Goal: Check status: Check status

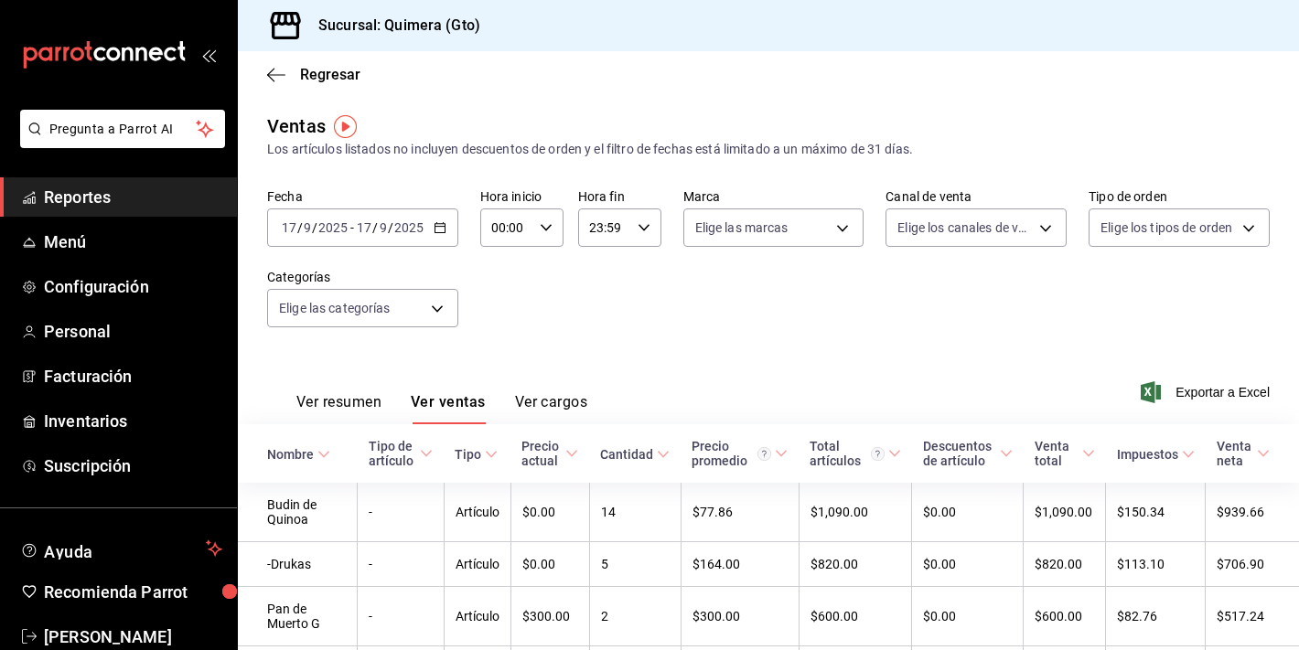
click at [116, 76] on div "mailbox folders" at bounding box center [118, 55] width 237 height 110
click at [116, 68] on icon "mailbox folders" at bounding box center [104, 54] width 165 height 27
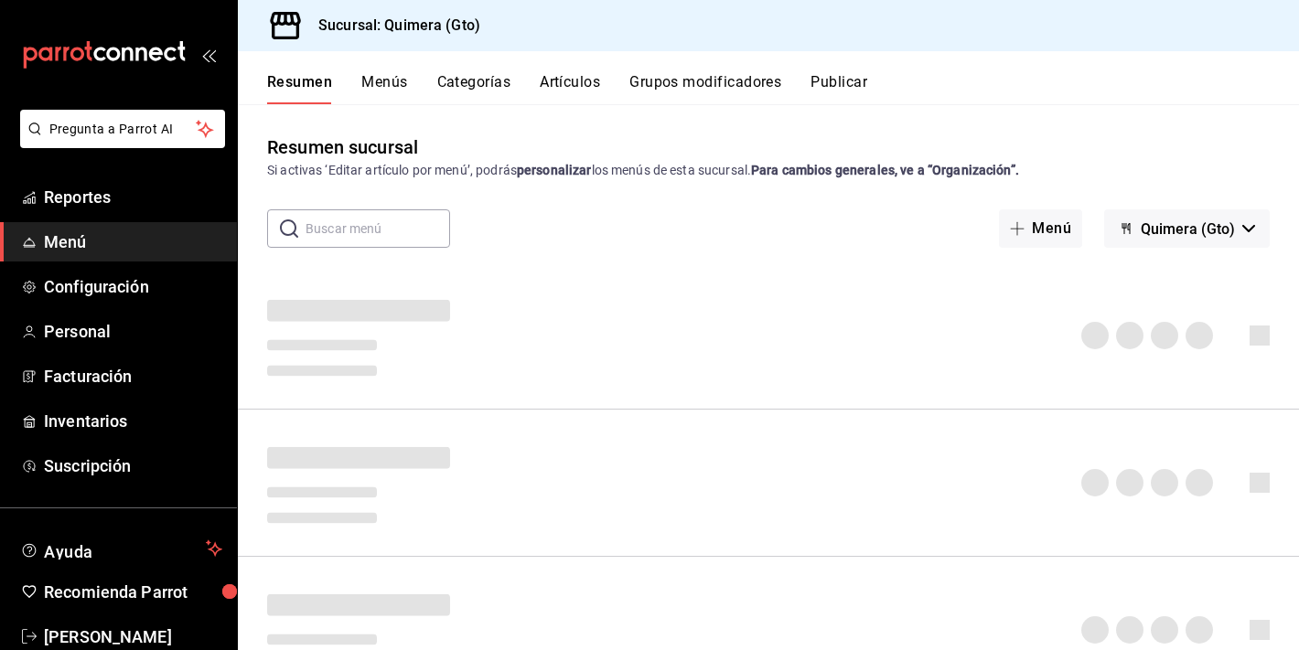
click at [116, 68] on icon "mailbox folders" at bounding box center [104, 54] width 165 height 27
click at [102, 187] on span "Reportes" at bounding box center [133, 197] width 178 height 25
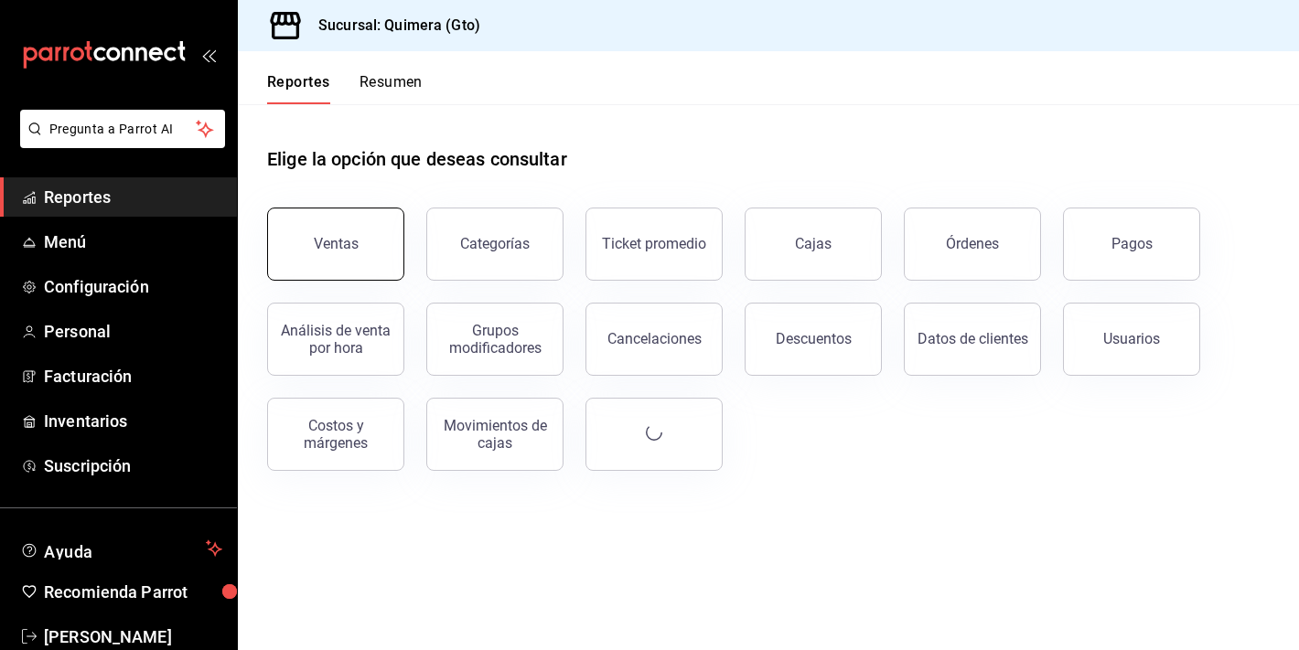
click at [380, 221] on button "Ventas" at bounding box center [335, 244] width 137 height 73
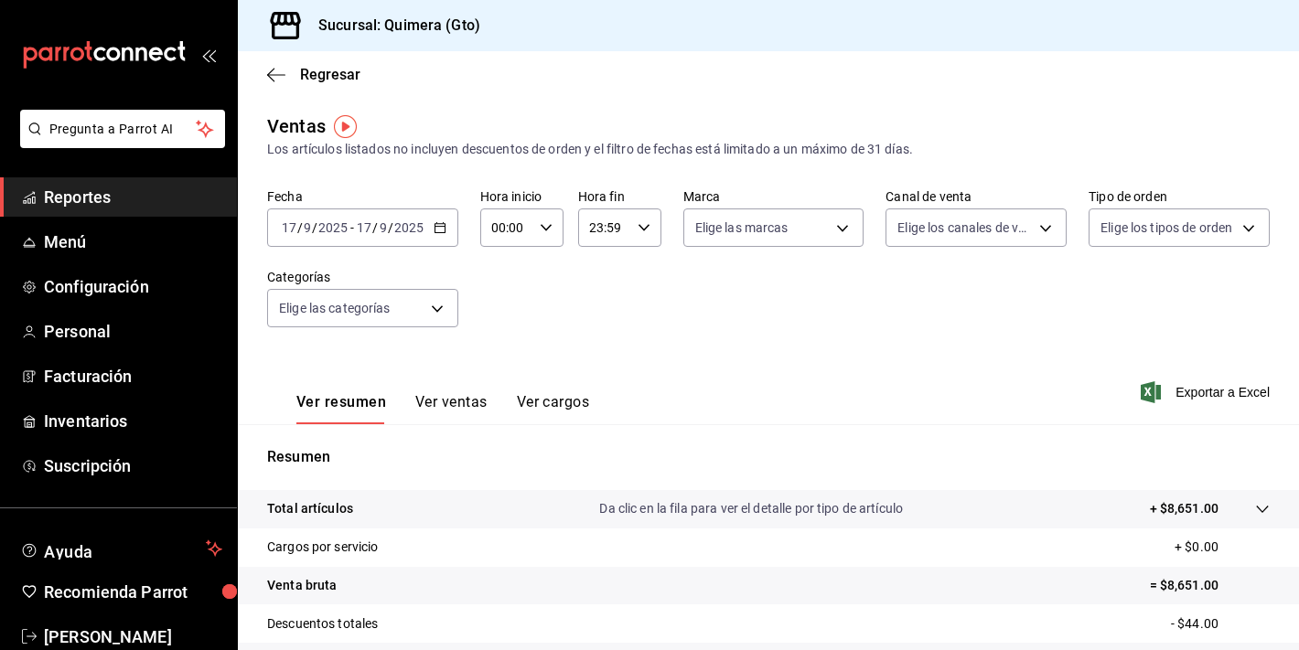
click at [416, 212] on div "[DATE] [DATE] - [DATE] [DATE]" at bounding box center [362, 228] width 191 height 38
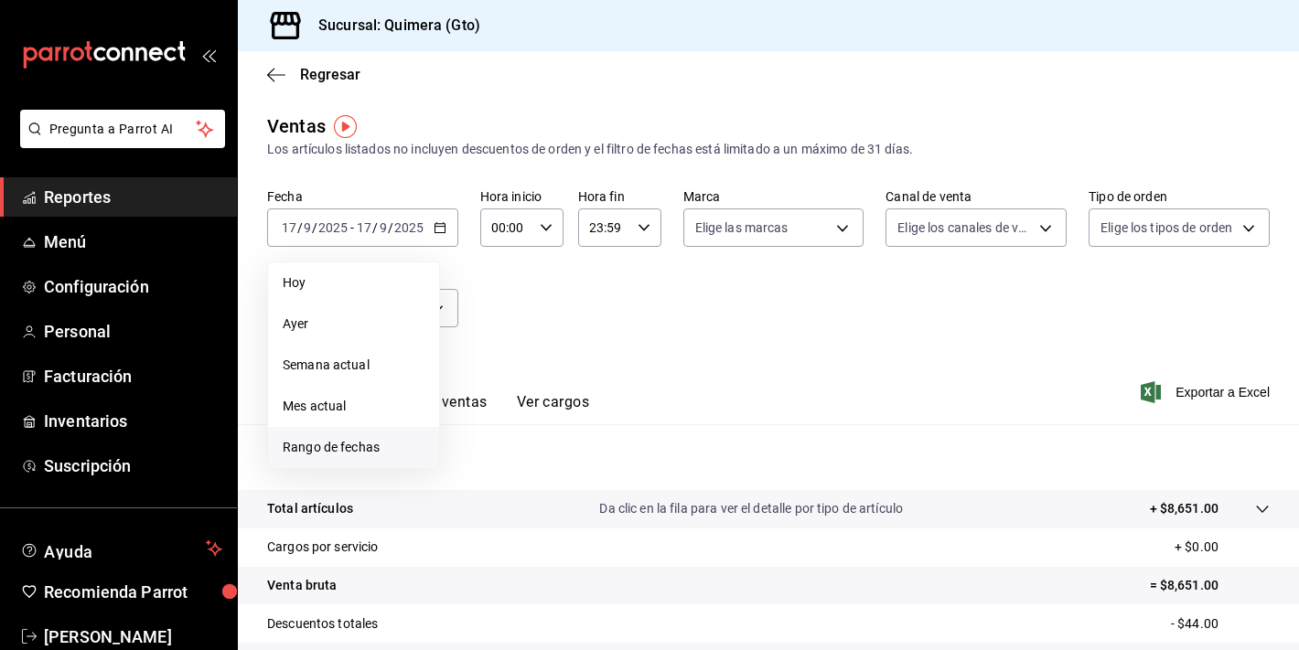
click at [347, 453] on span "Rango de fechas" at bounding box center [354, 447] width 142 height 19
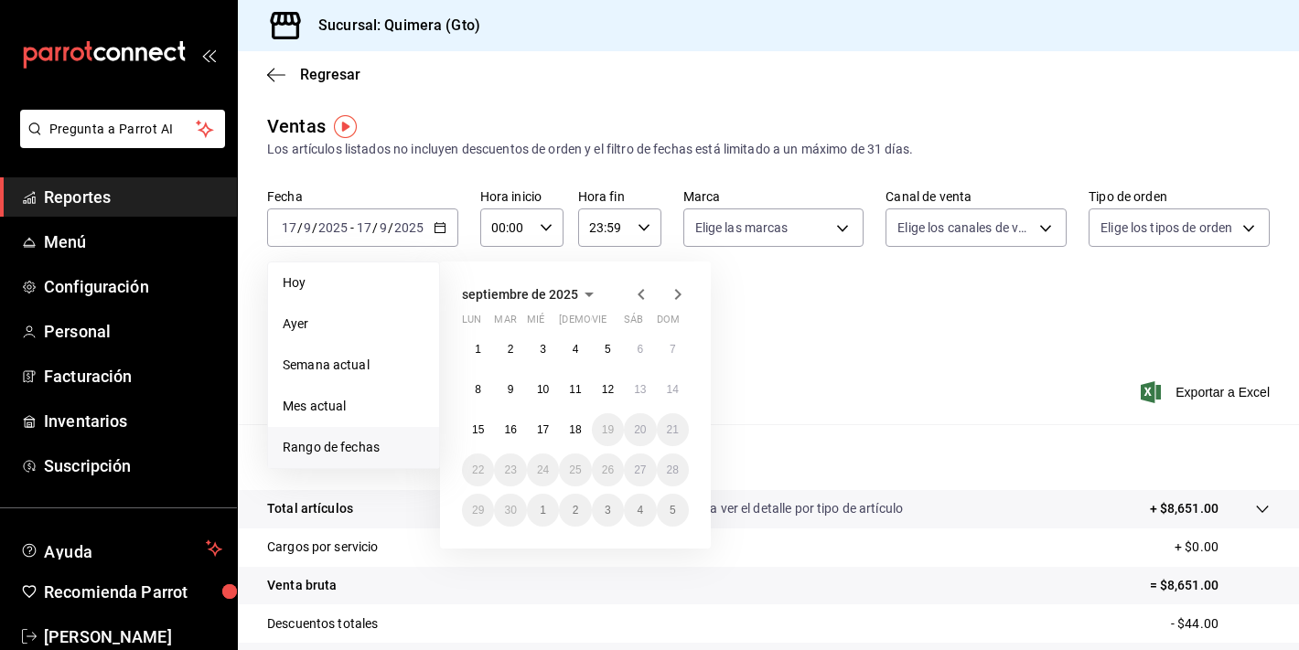
click at [560, 420] on div "1 2 3 4 5 6 7 8 9 10 11 12 13 14 15 16 17 18 19 20 21 22 23 24 25 26 27 28 29 3…" at bounding box center [575, 430] width 227 height 194
click at [568, 424] on button "18" at bounding box center [575, 429] width 32 height 33
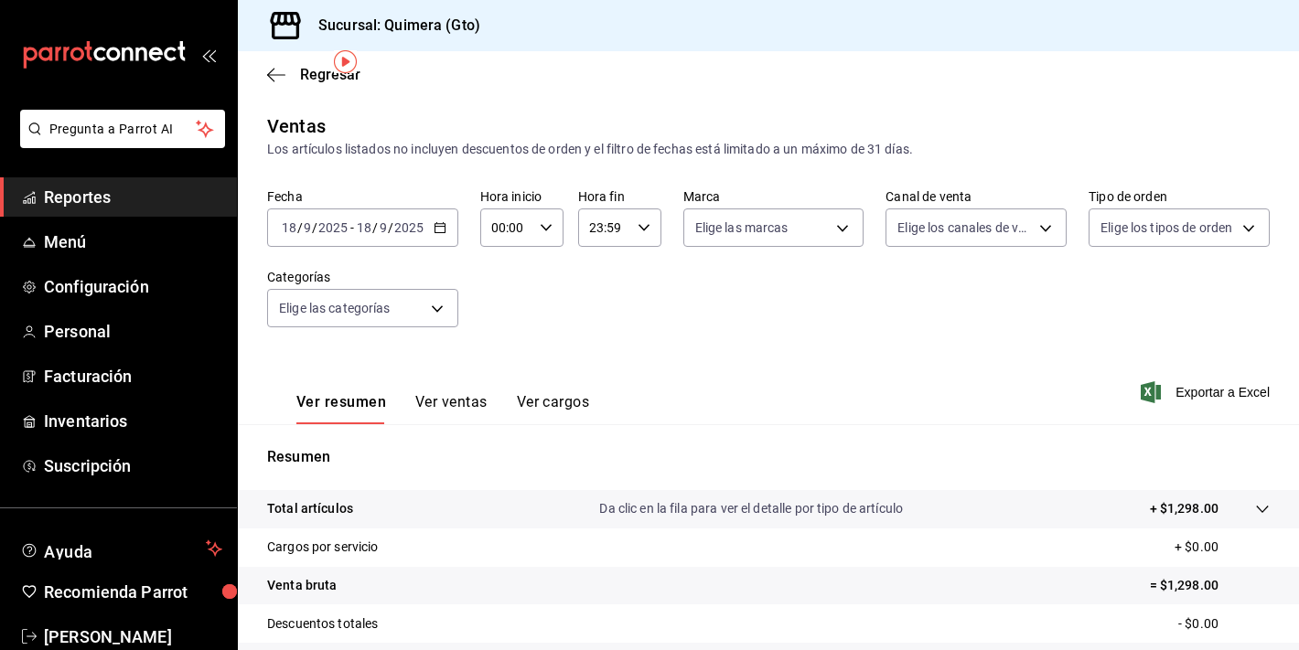
scroll to position [226, 0]
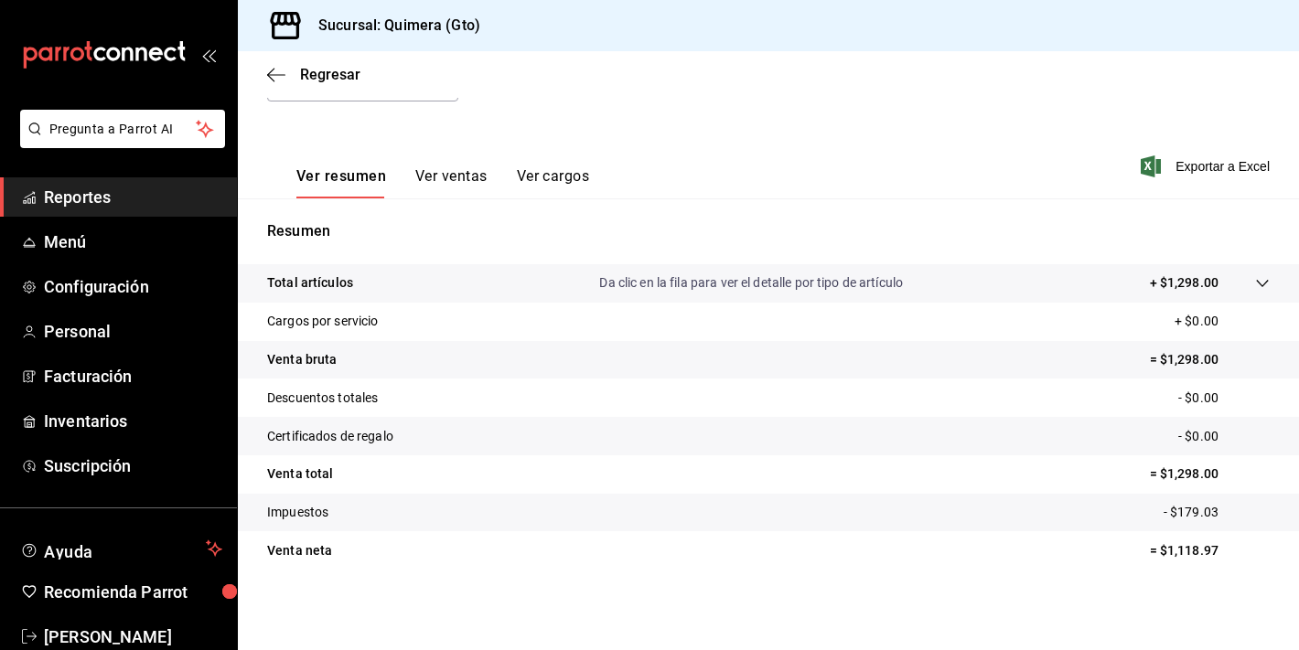
click at [438, 168] on button "Ver ventas" at bounding box center [451, 182] width 72 height 31
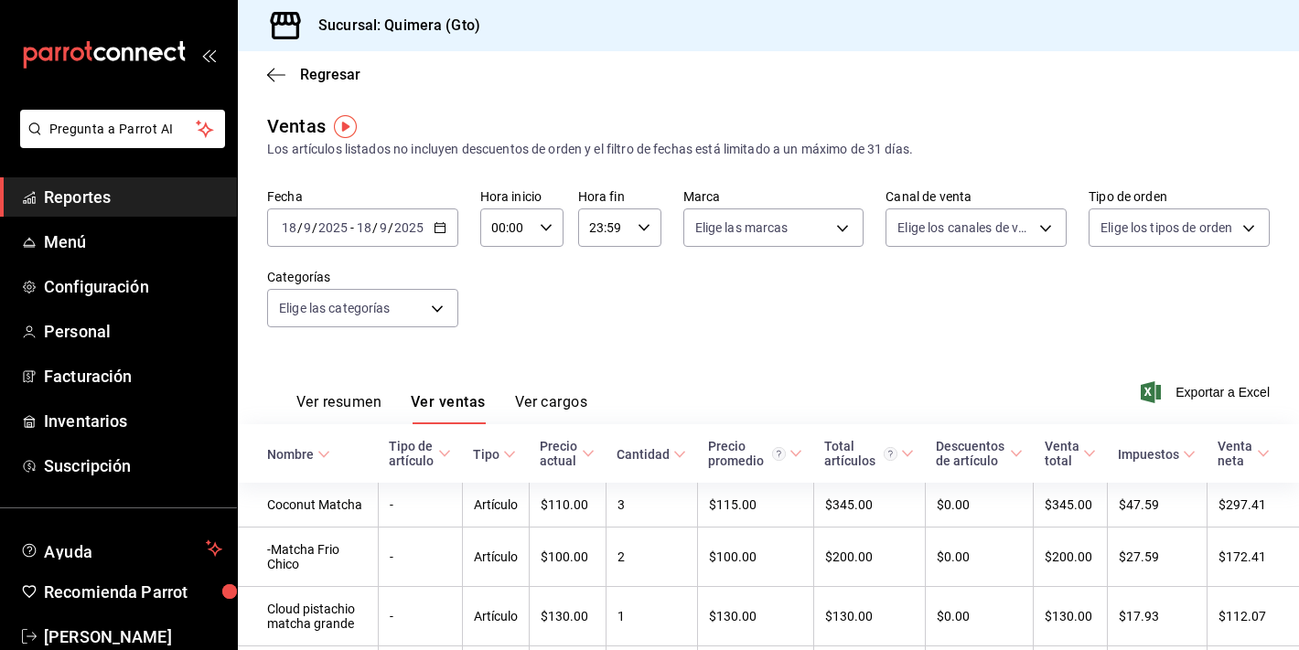
click at [316, 414] on button "Ver resumen" at bounding box center [338, 408] width 85 height 31
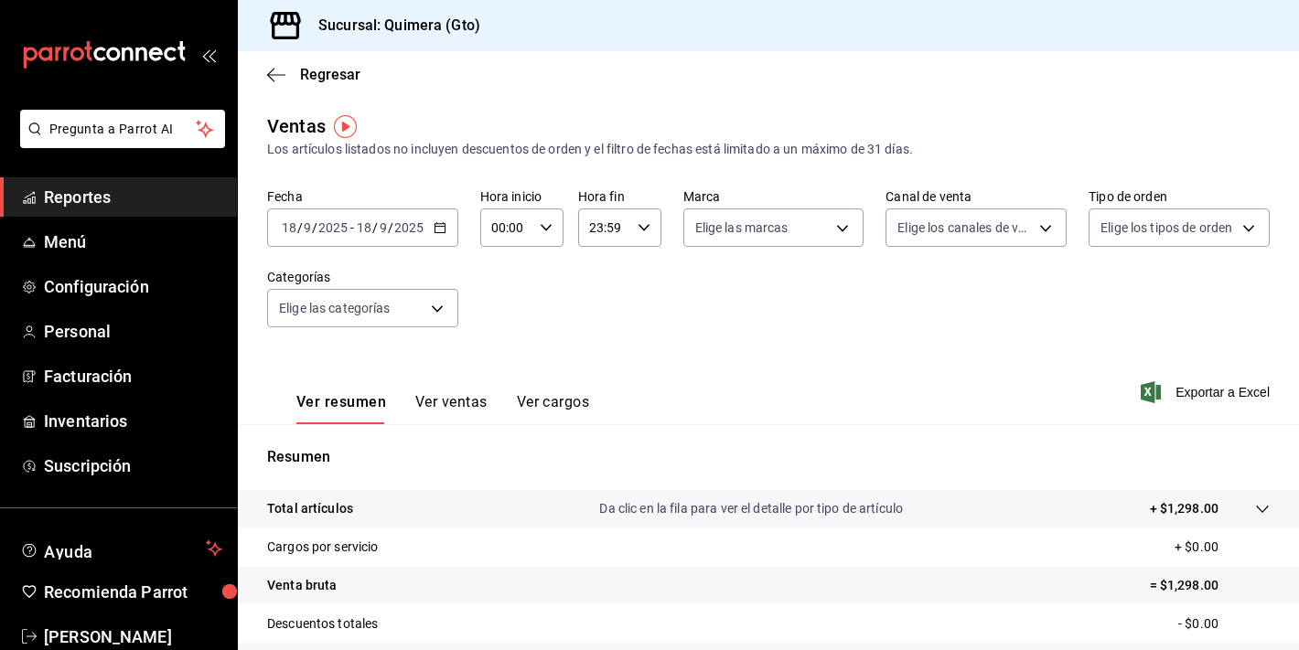
click at [445, 228] on div "[DATE] [DATE] - [DATE] [DATE]" at bounding box center [362, 228] width 191 height 38
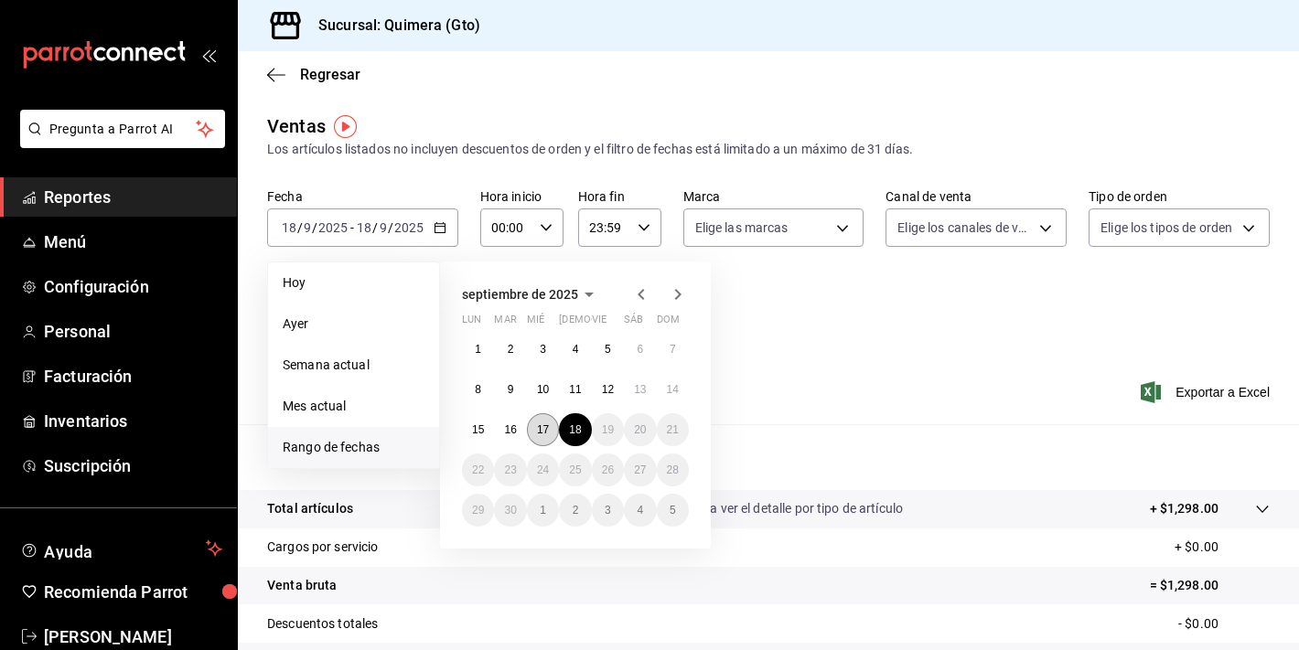
click at [550, 433] on button "17" at bounding box center [543, 429] width 32 height 33
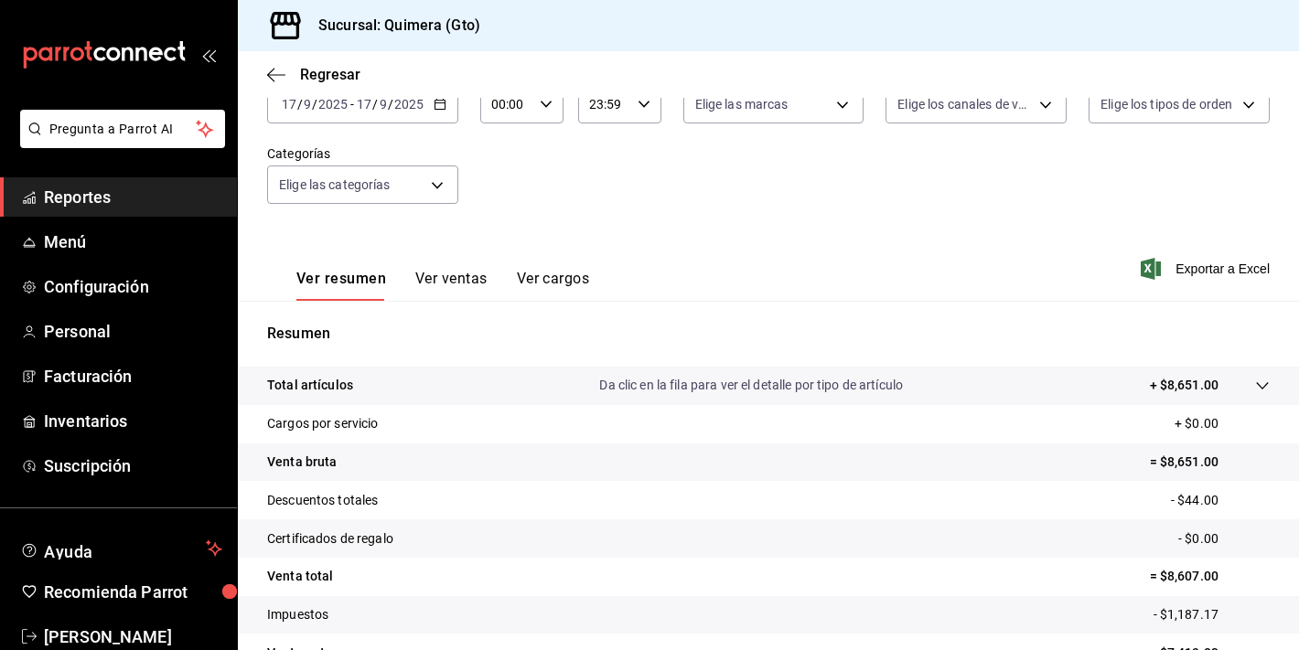
scroll to position [226, 0]
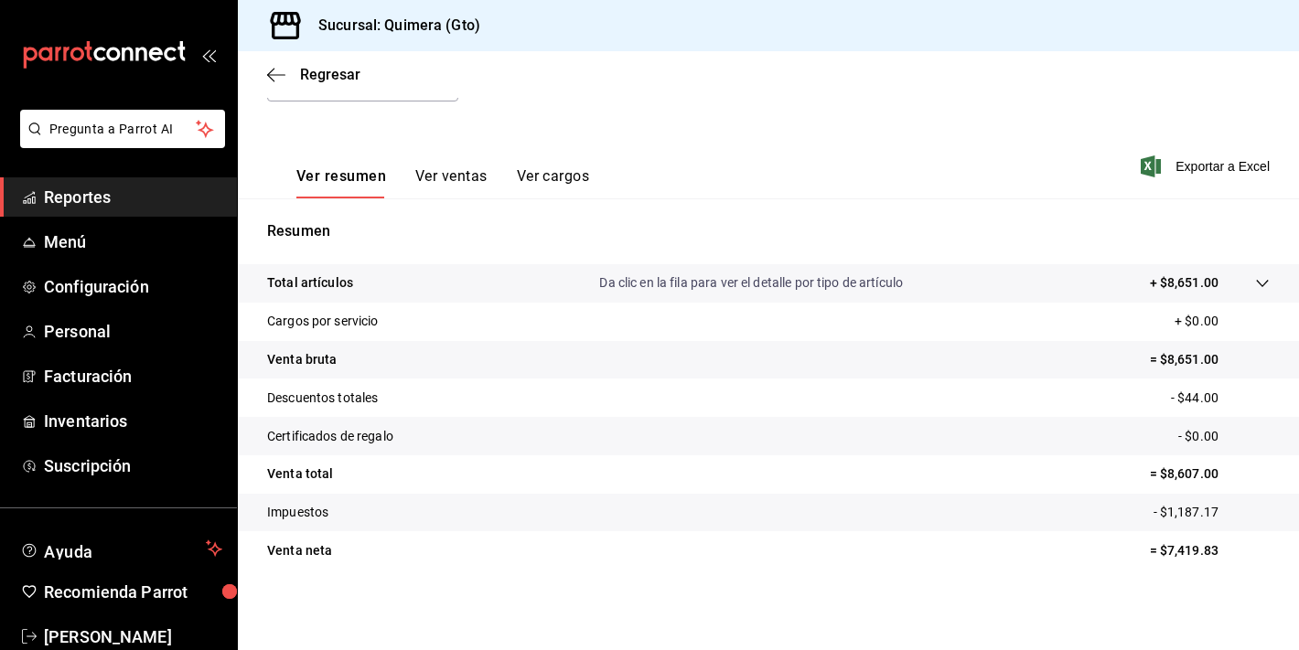
click at [406, 192] on div "Ver resumen Ver ventas Ver cargos" at bounding box center [442, 182] width 293 height 31
click at [435, 178] on button "Ver ventas" at bounding box center [451, 182] width 72 height 31
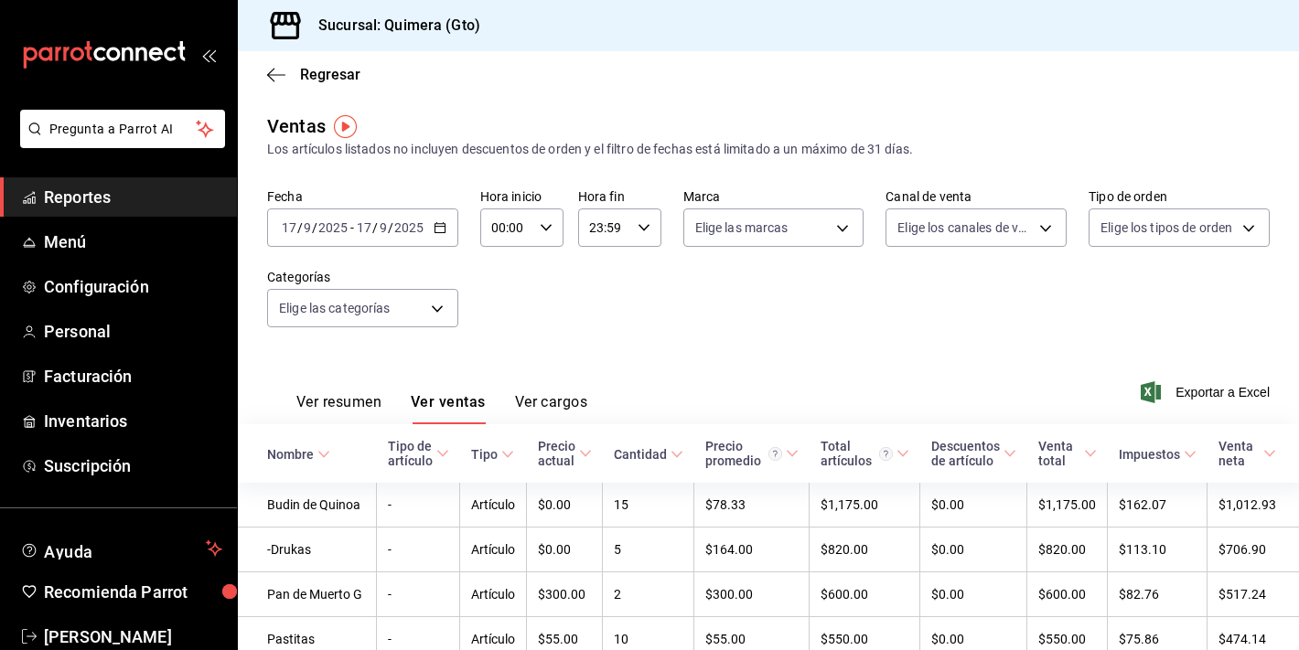
click at [342, 387] on div "Ver resumen Ver ventas Ver cargos" at bounding box center [427, 397] width 320 height 53
click at [348, 404] on button "Ver resumen" at bounding box center [338, 408] width 85 height 31
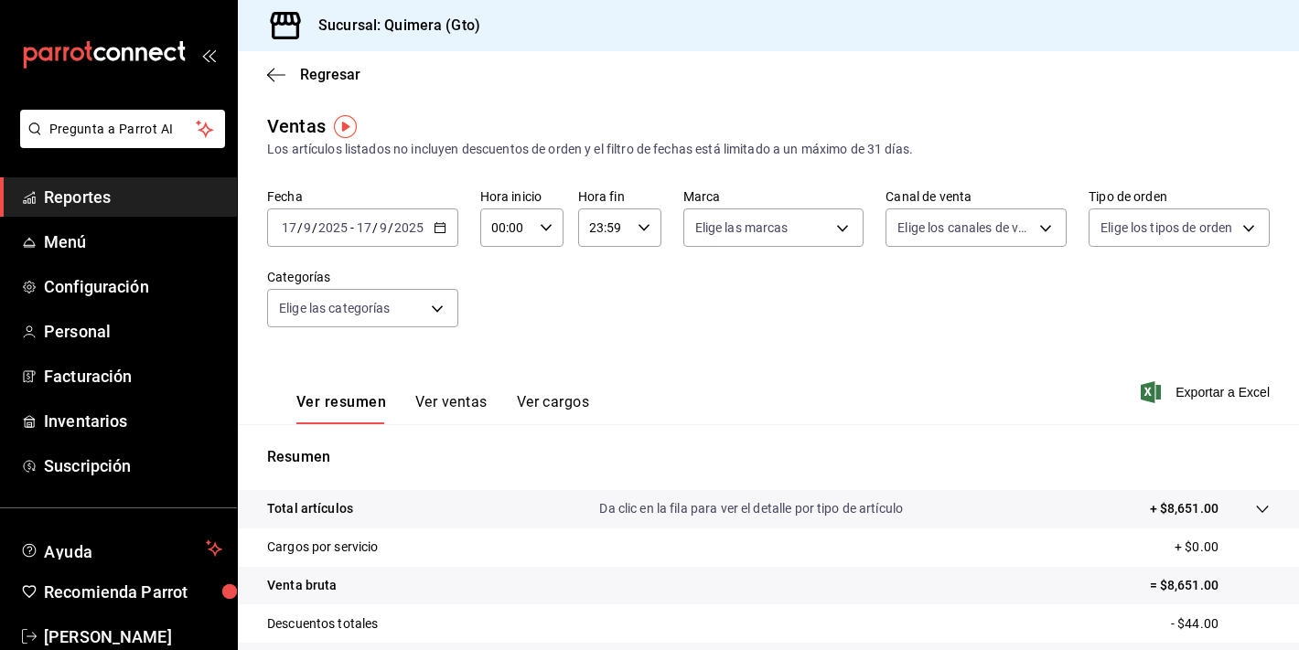
click at [412, 246] on div "[DATE] [DATE] - [DATE] [DATE]" at bounding box center [362, 228] width 191 height 38
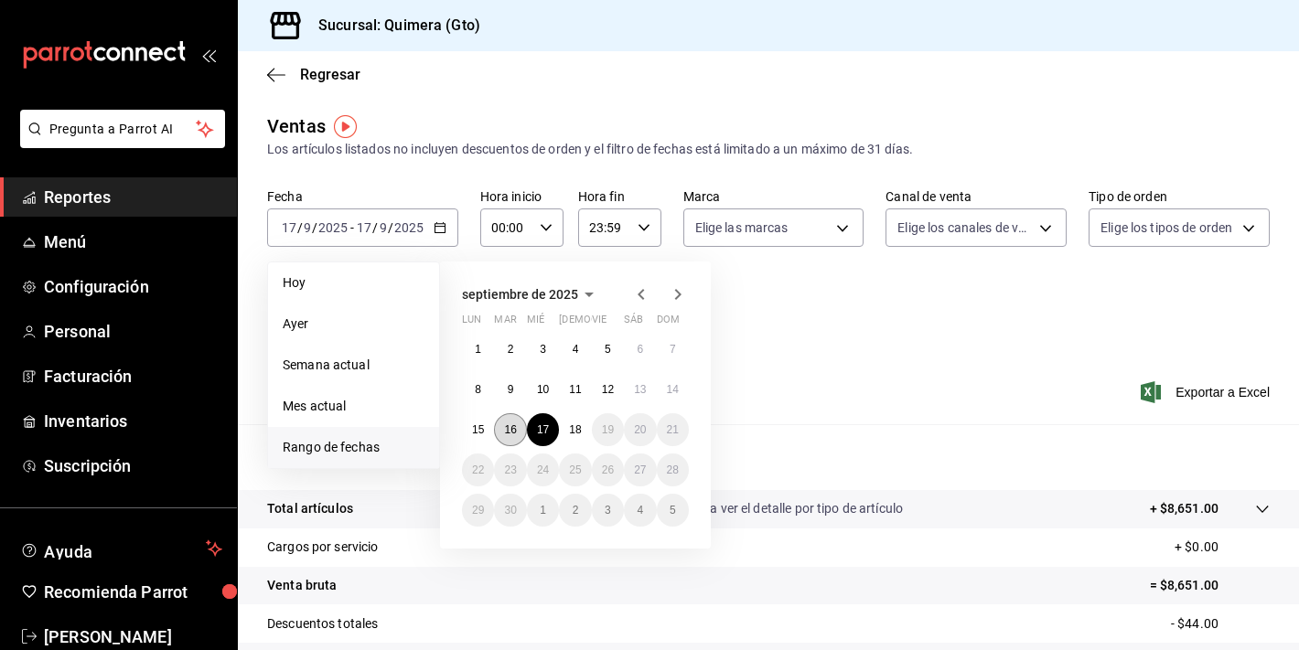
click at [512, 431] on abbr "16" at bounding box center [510, 429] width 12 height 13
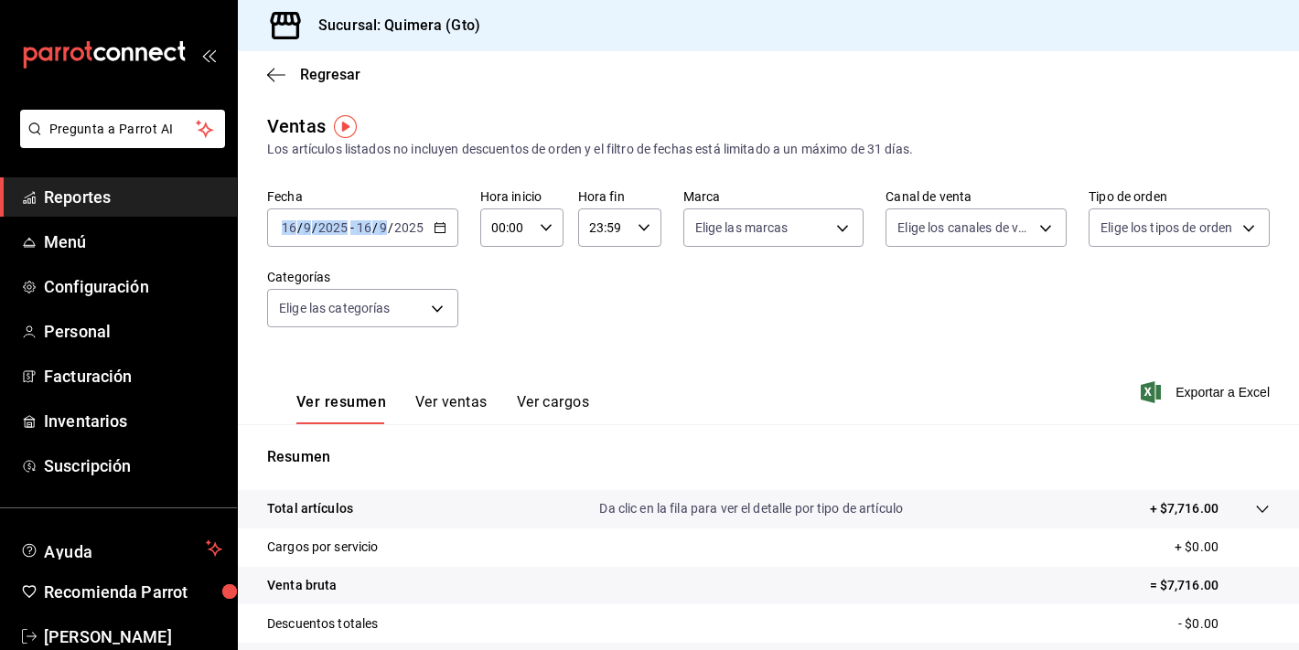
click at [417, 209] on div "Fecha [DATE] [DATE] - [DATE] [DATE]" at bounding box center [362, 217] width 191 height 59
click at [417, 232] on input "2025" at bounding box center [408, 227] width 31 height 15
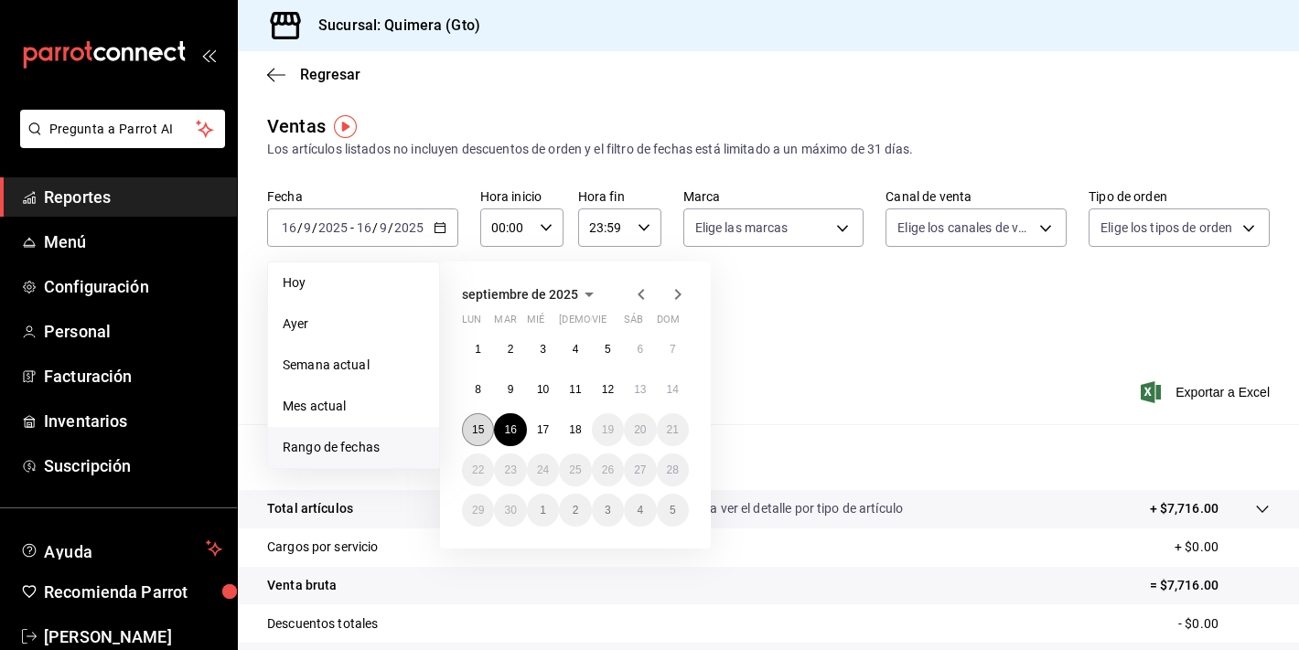
click at [481, 440] on button "15" at bounding box center [478, 429] width 32 height 33
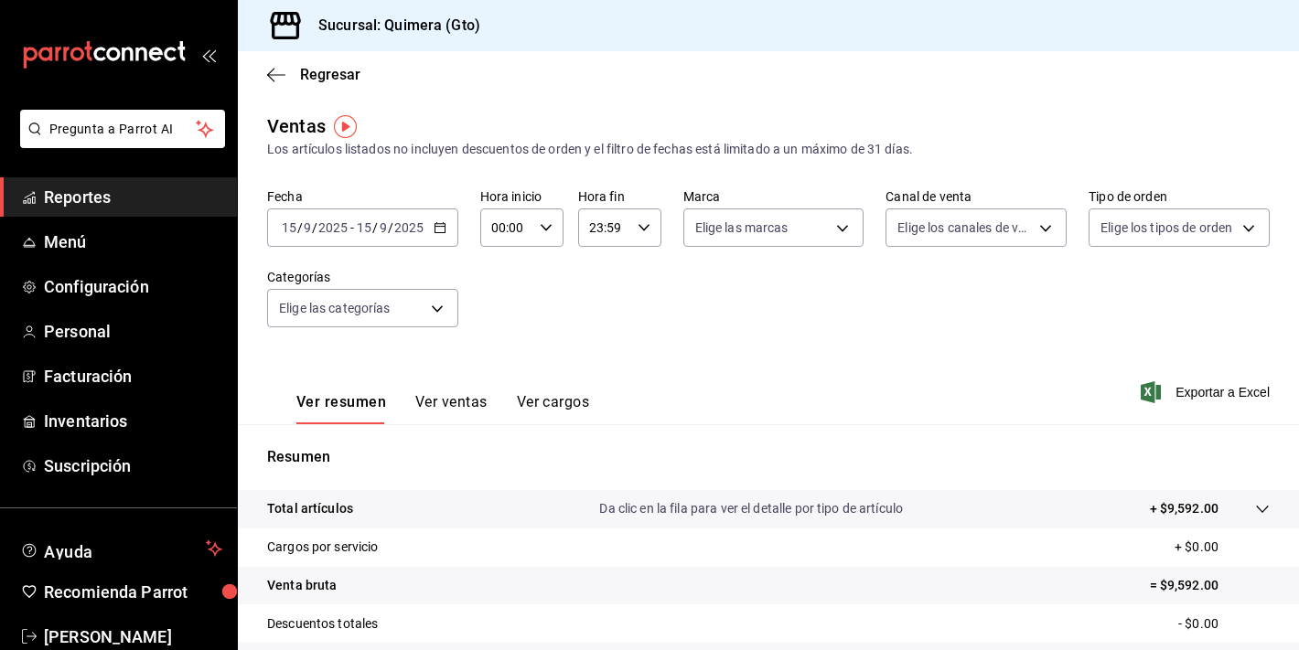
click at [415, 224] on input "2025" at bounding box center [408, 227] width 31 height 15
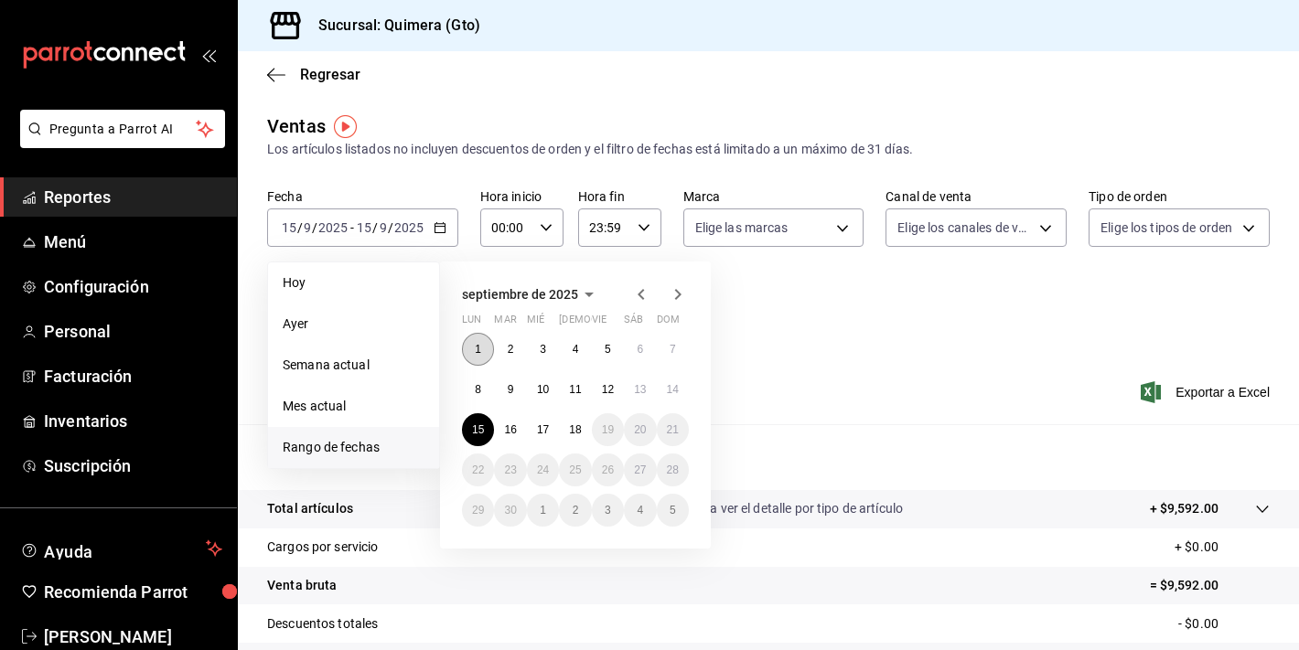
click at [477, 348] on abbr "1" at bounding box center [478, 349] width 6 height 13
click at [551, 436] on button "17" at bounding box center [543, 429] width 32 height 33
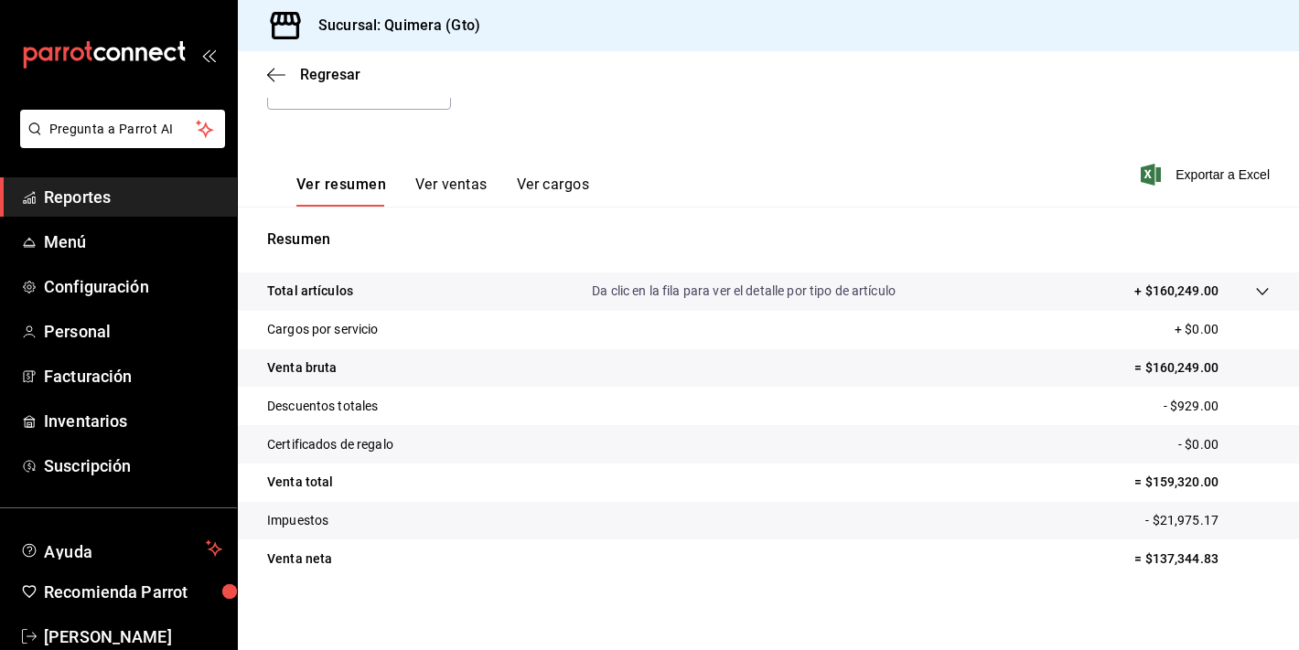
scroll to position [226, 0]
